Goal: Find specific page/section: Find specific page/section

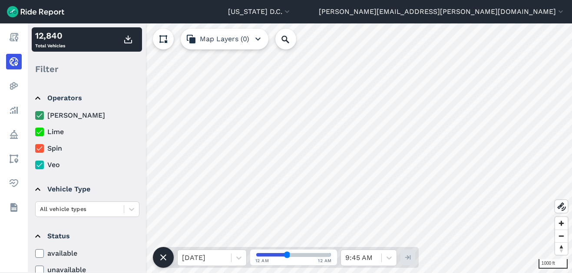
click at [40, 112] on icon at bounding box center [40, 115] width 8 height 9
click at [35, 112] on input "[PERSON_NAME]" at bounding box center [35, 113] width 0 height 6
click at [40, 149] on icon at bounding box center [40, 148] width 8 height 9
click at [35, 149] on input "Spin" at bounding box center [35, 146] width 0 height 6
click at [39, 168] on icon at bounding box center [40, 165] width 8 height 9
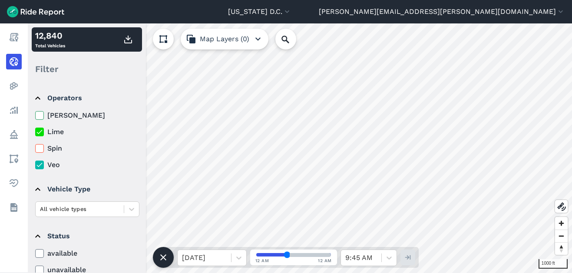
click at [35, 165] on input "Veo" at bounding box center [35, 163] width 0 height 6
